Goal: Information Seeking & Learning: Learn about a topic

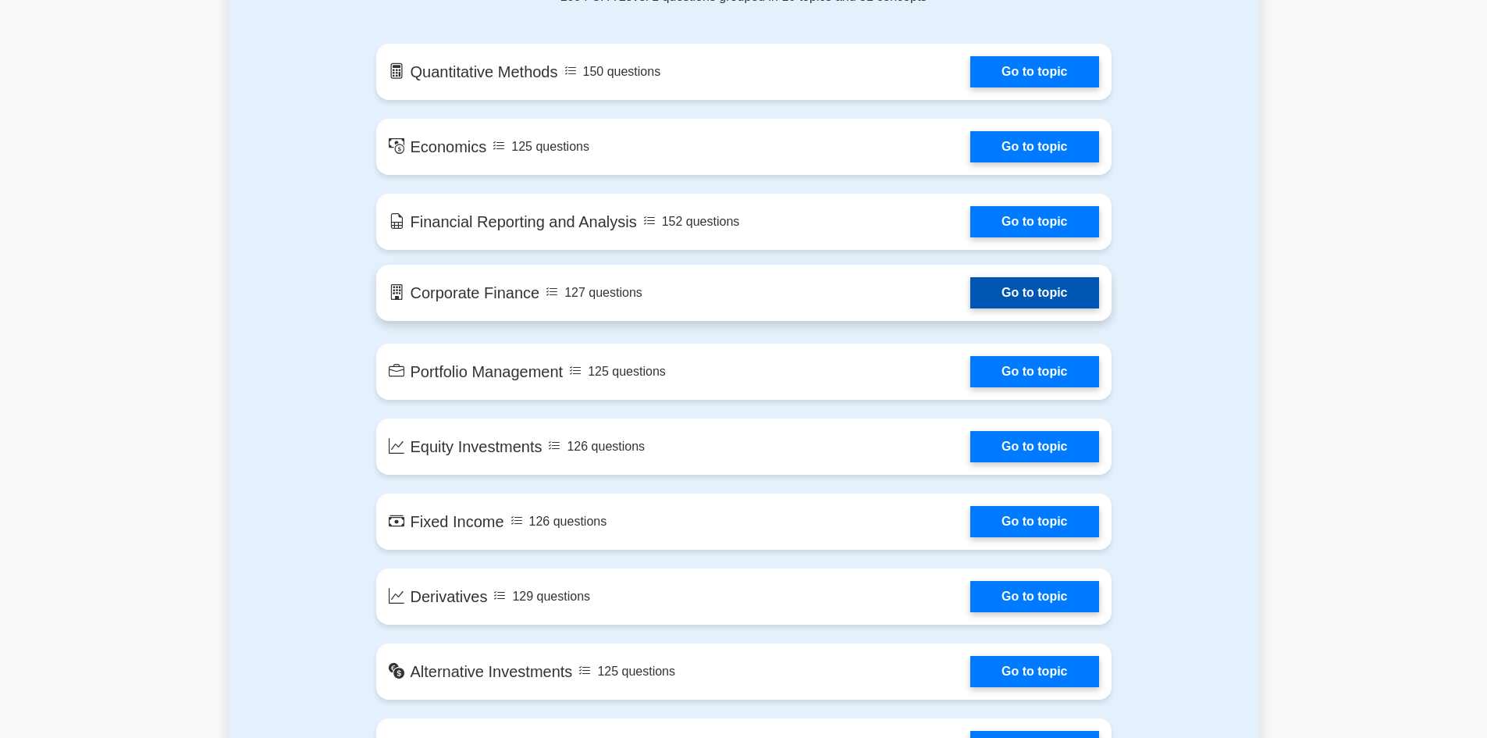
scroll to position [859, 0]
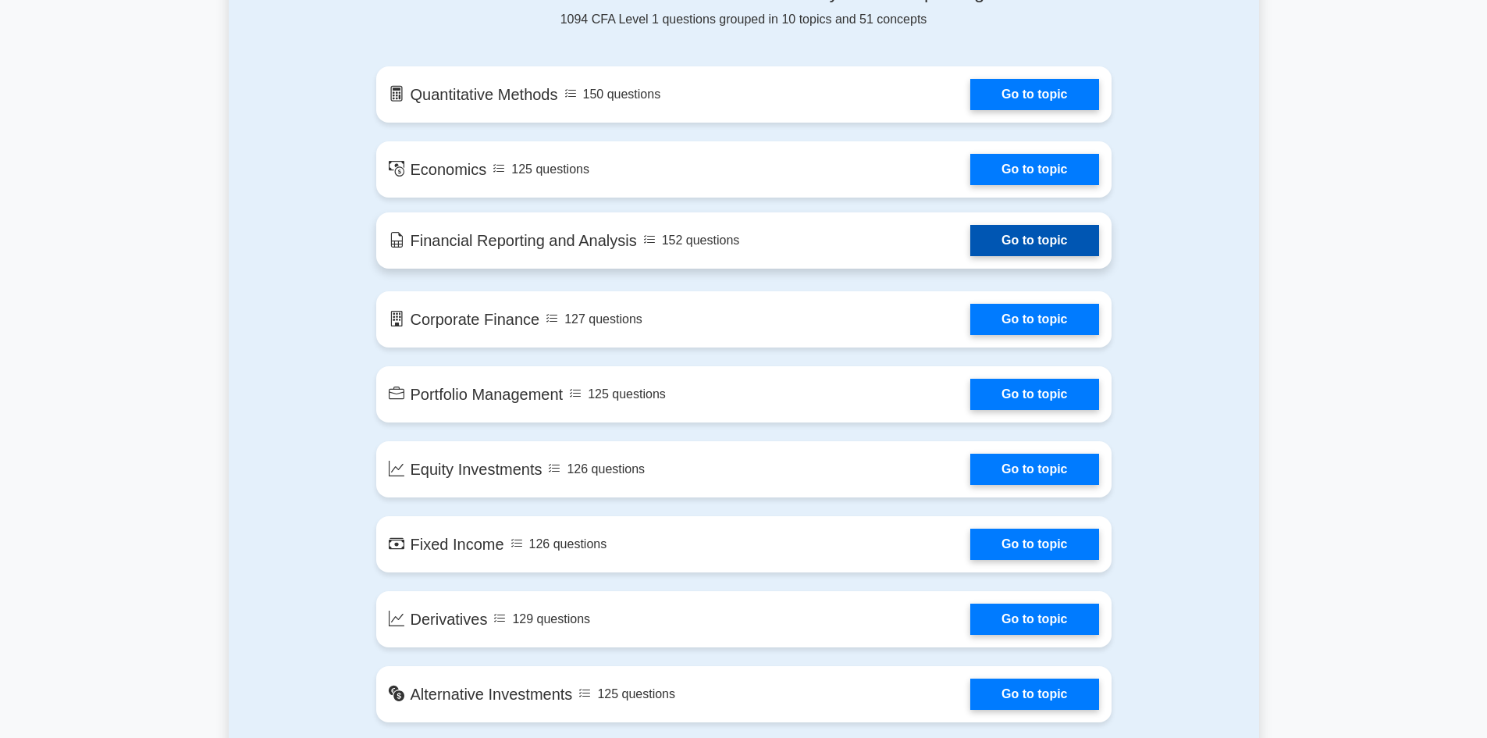
click at [970, 239] on link "Go to topic" at bounding box center [1034, 240] width 128 height 31
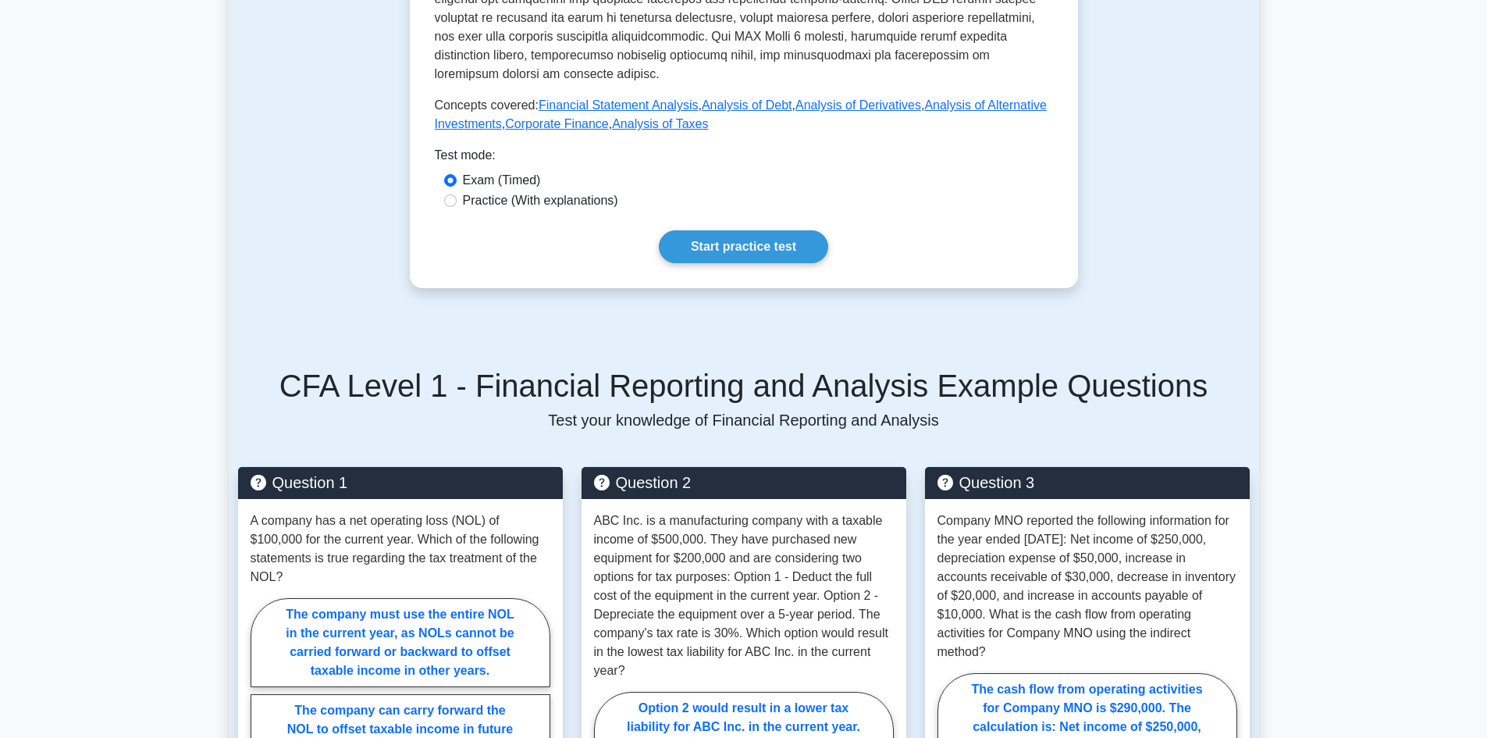
scroll to position [702, 0]
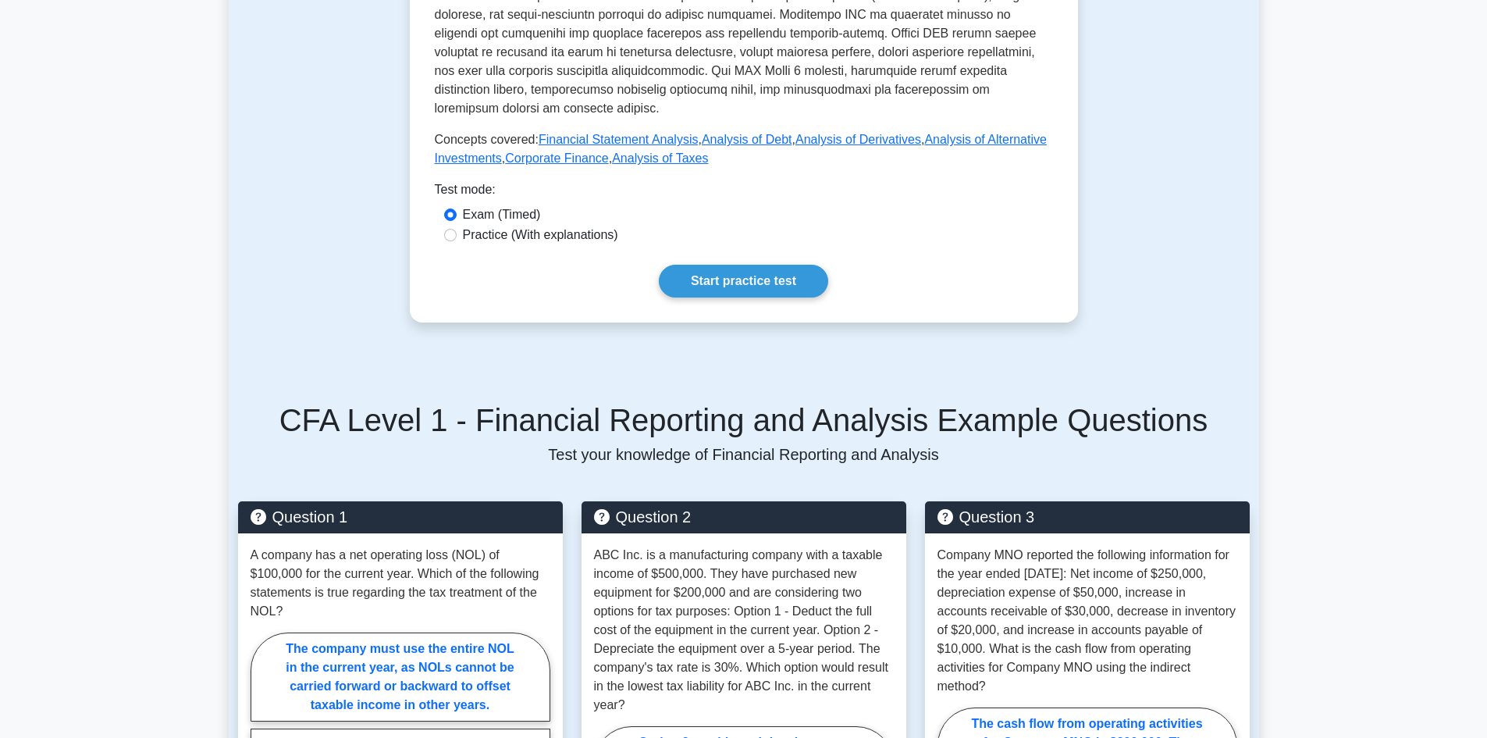
click at [494, 226] on label "Practice (With explanations)" at bounding box center [540, 235] width 155 height 19
click at [457, 229] on input "Practice (With explanations)" at bounding box center [450, 235] width 12 height 12
radio input "true"
click at [727, 265] on link "Start practice test" at bounding box center [743, 281] width 169 height 33
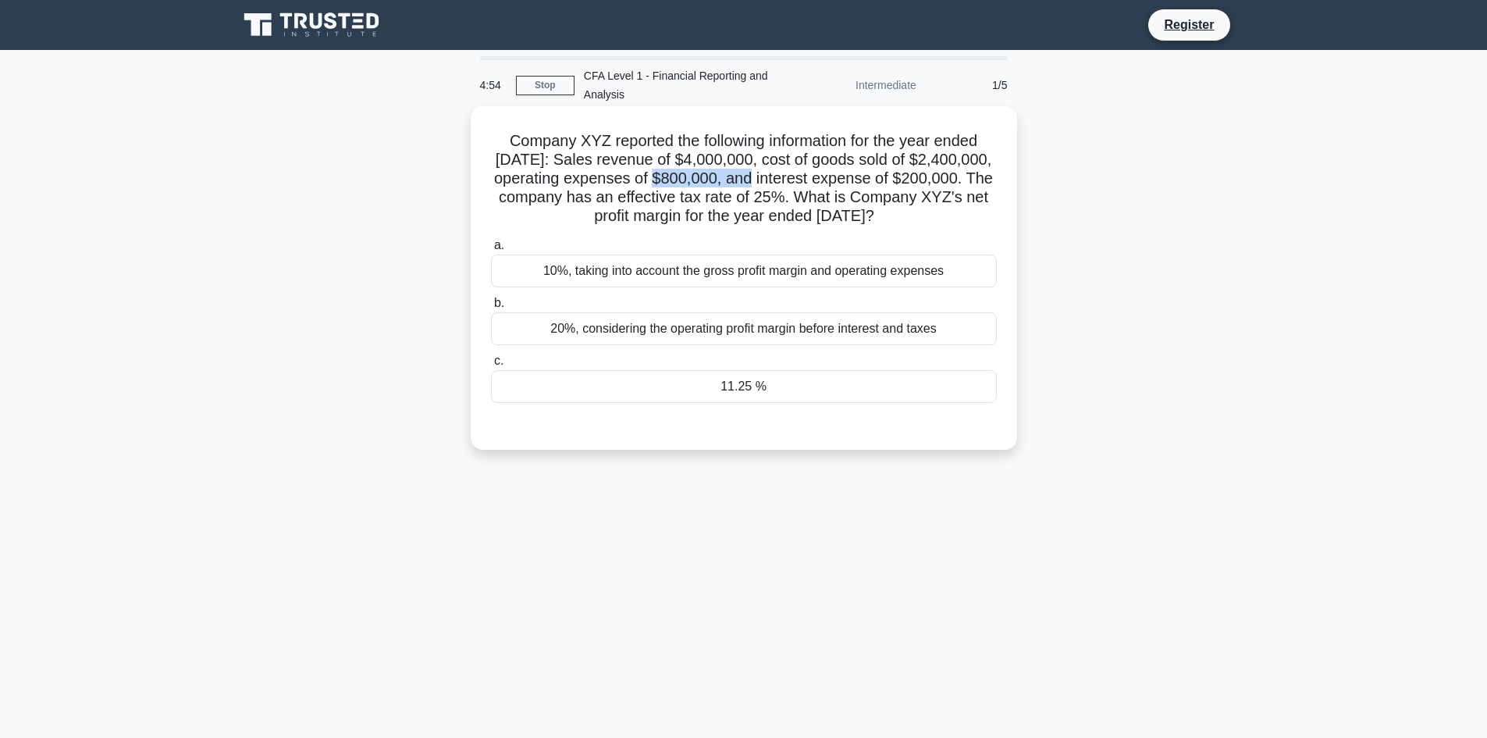
drag, startPoint x: 669, startPoint y: 178, endPoint x: 770, endPoint y: 178, distance: 101.5
click at [768, 178] on h5 "Company XYZ reported the following information for the year ended December 31, …" at bounding box center [743, 178] width 509 height 95
drag, startPoint x: 664, startPoint y: 195, endPoint x: 897, endPoint y: 194, distance: 232.6
click at [897, 194] on h5 "Company XYZ reported the following information for the year ended December 31, …" at bounding box center [743, 178] width 509 height 95
drag, startPoint x: 596, startPoint y: 222, endPoint x: 890, endPoint y: 212, distance: 293.6
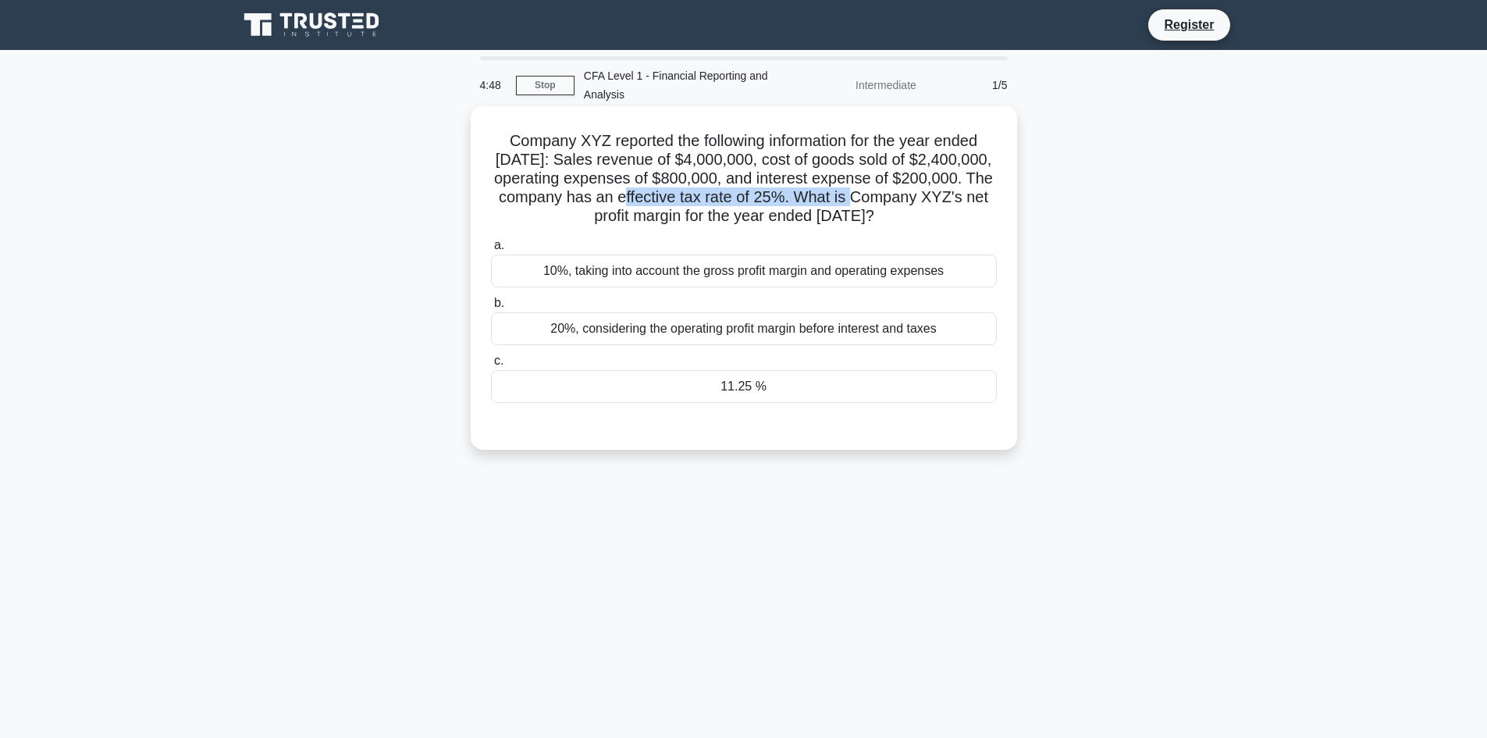
click at [890, 212] on h5 "Company XYZ reported the following information for the year ended December 31, …" at bounding box center [743, 178] width 509 height 95
click at [868, 226] on h5 "Company XYZ reported the following information for the year ended December 31, …" at bounding box center [743, 178] width 509 height 95
drag, startPoint x: 821, startPoint y: 161, endPoint x: 834, endPoint y: 161, distance: 12.5
click at [834, 161] on h5 "Company XYZ reported the following information for the year ended December 31, …" at bounding box center [743, 178] width 509 height 95
drag, startPoint x: 508, startPoint y: 175, endPoint x: 616, endPoint y: 175, distance: 107.7
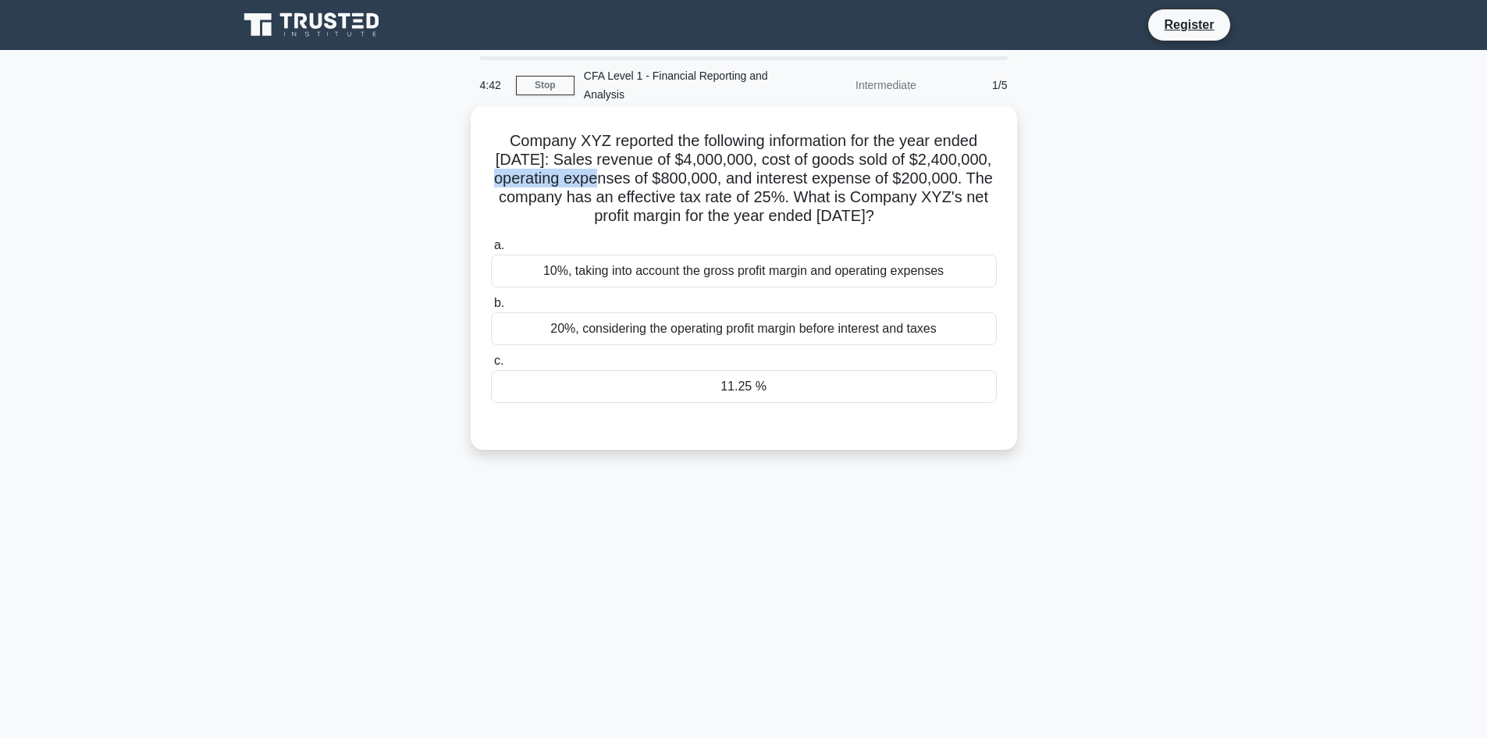
click at [616, 175] on h5 "Company XYZ reported the following information for the year ended December 31, …" at bounding box center [743, 178] width 509 height 95
drag, startPoint x: 740, startPoint y: 180, endPoint x: 802, endPoint y: 180, distance: 62.4
click at [802, 180] on h5 "Company XYZ reported the following information for the year ended December 31, …" at bounding box center [743, 178] width 509 height 95
drag, startPoint x: 874, startPoint y: 177, endPoint x: 919, endPoint y: 177, distance: 45.3
click at [919, 177] on h5 "Company XYZ reported the following information for the year ended December 31, …" at bounding box center [743, 178] width 509 height 95
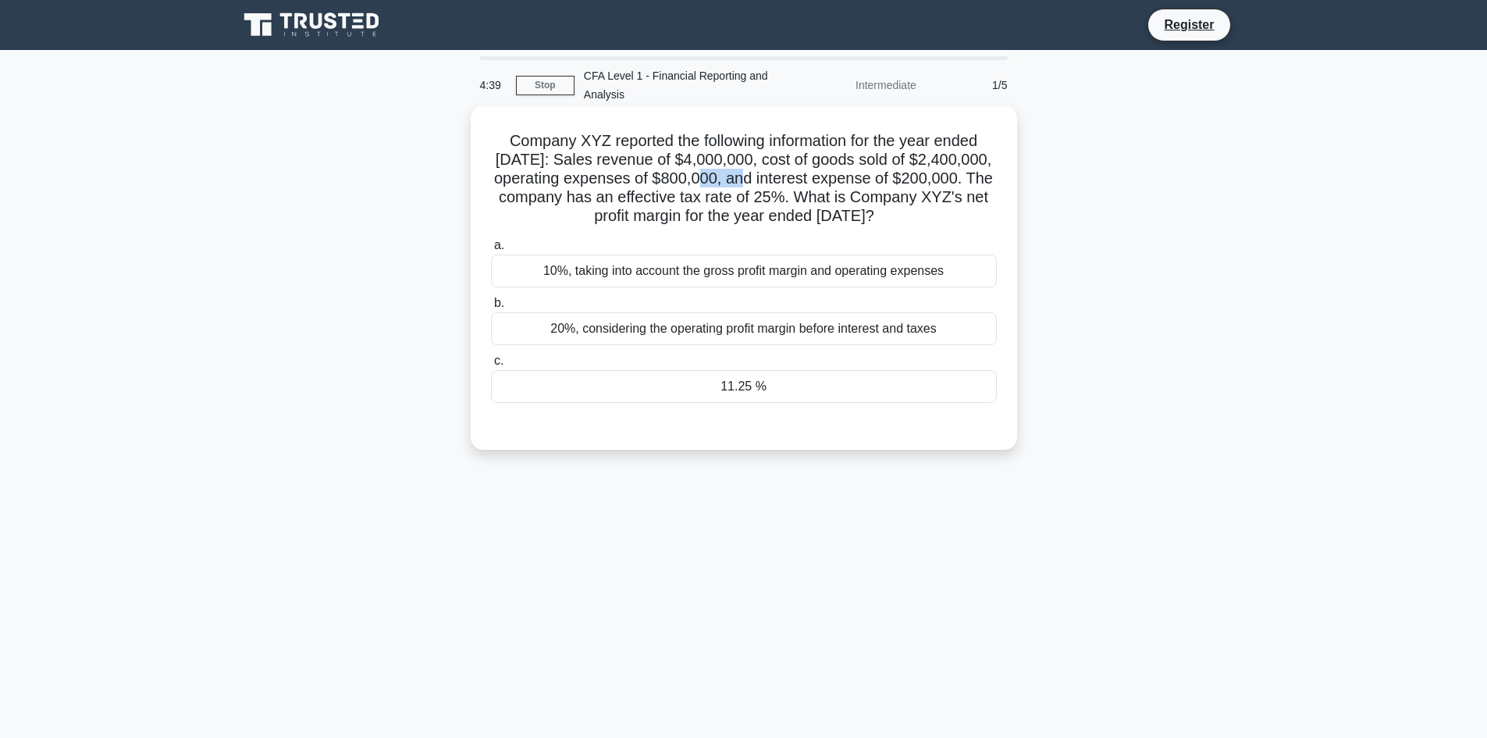
drag, startPoint x: 714, startPoint y: 179, endPoint x: 763, endPoint y: 177, distance: 49.2
click at [763, 177] on h5 "Company XYZ reported the following information for the year ended December 31, …" at bounding box center [743, 178] width 509 height 95
click at [822, 180] on h5 "Company XYZ reported the following information for the year ended December 31, …" at bounding box center [743, 178] width 509 height 95
click at [763, 403] on div "11.25 %" at bounding box center [744, 386] width 506 height 33
click at [491, 366] on input "c. 11.25 %" at bounding box center [491, 361] width 0 height 10
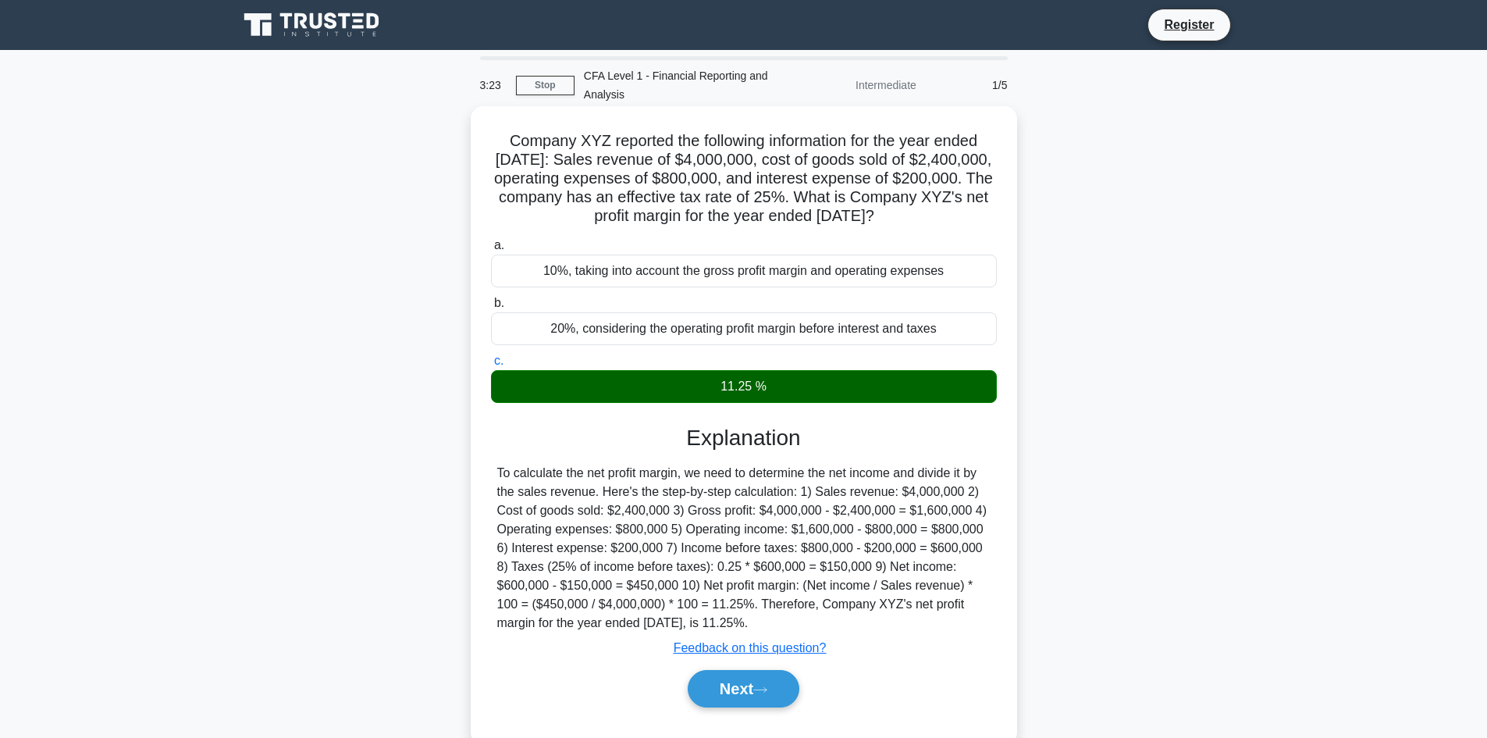
scroll to position [78, 0]
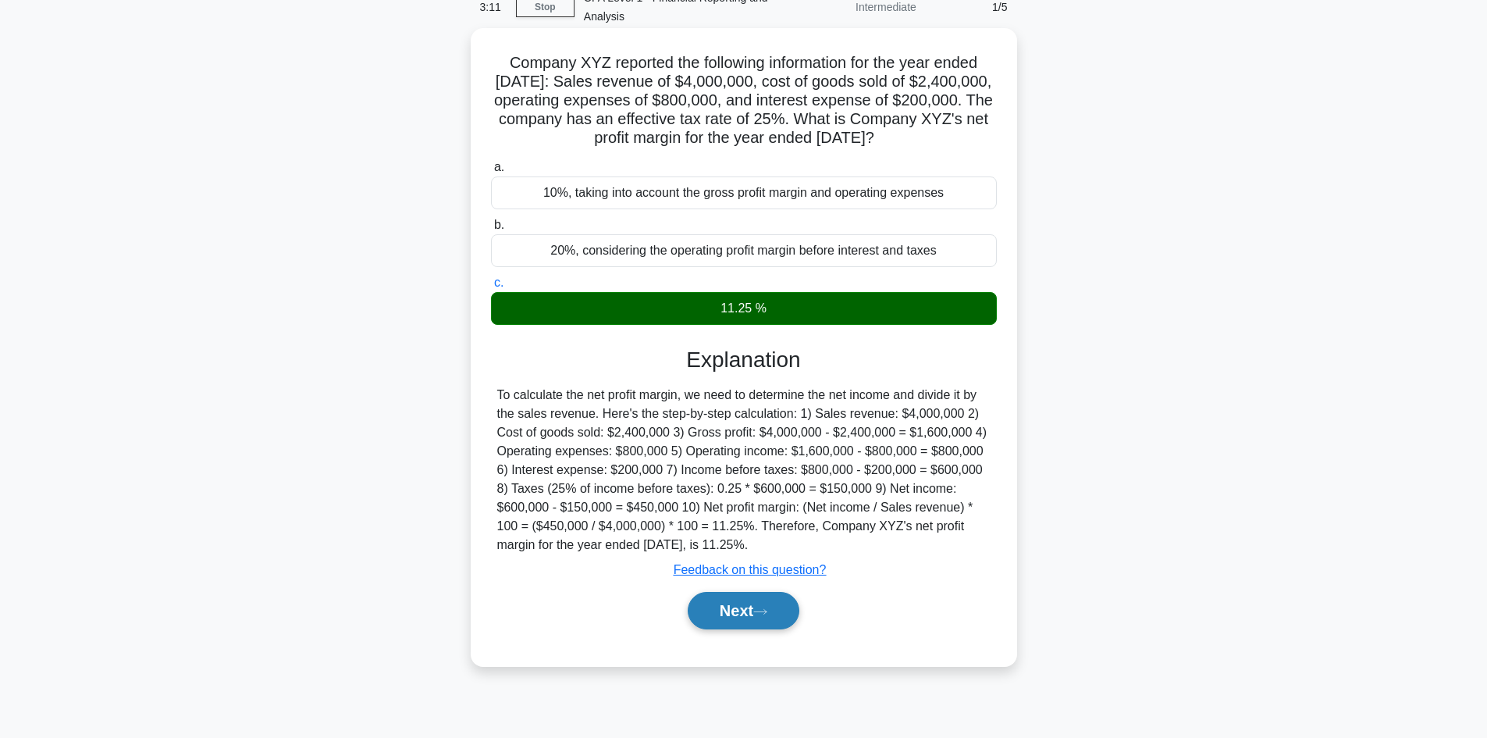
click at [777, 629] on button "Next" at bounding box center [744, 610] width 112 height 37
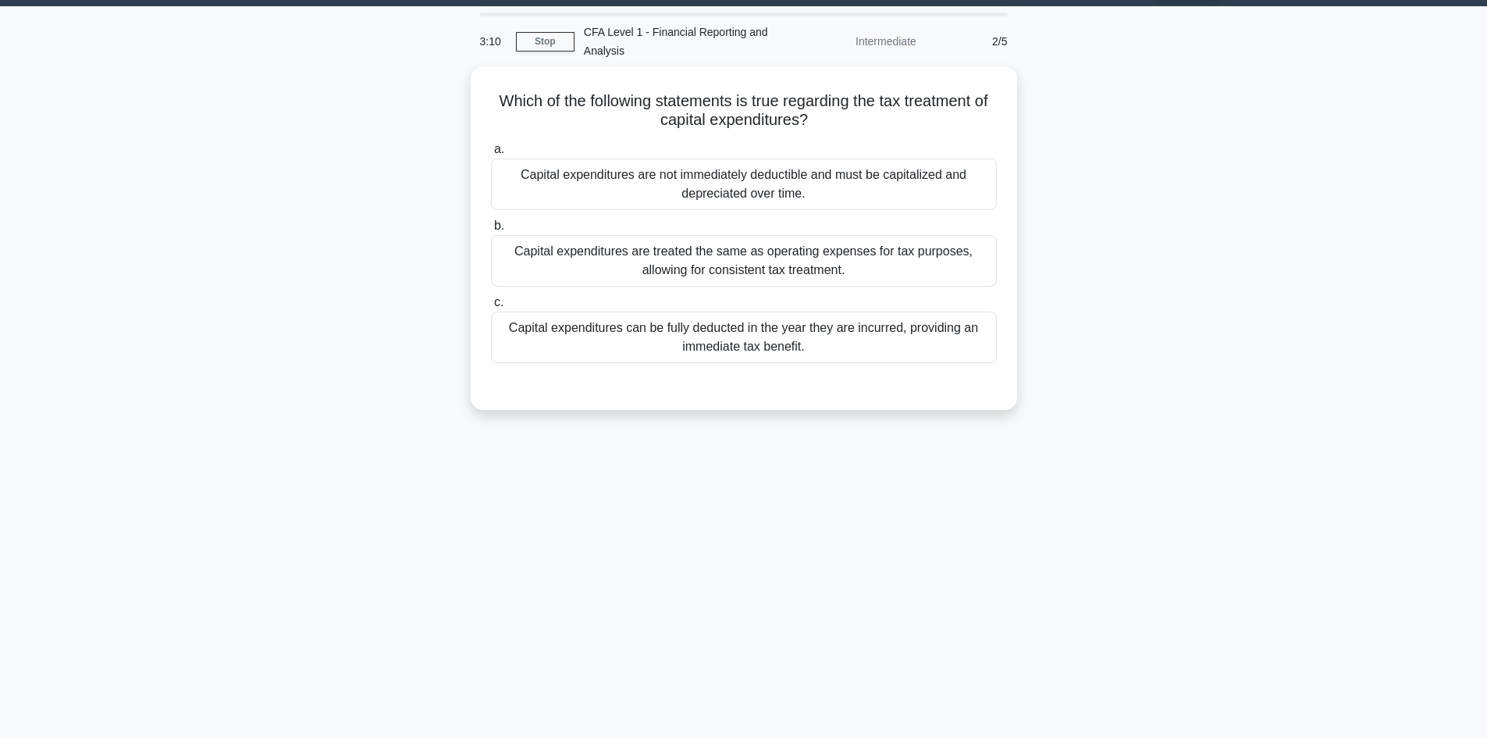
scroll to position [0, 0]
